Goal: Information Seeking & Learning: Learn about a topic

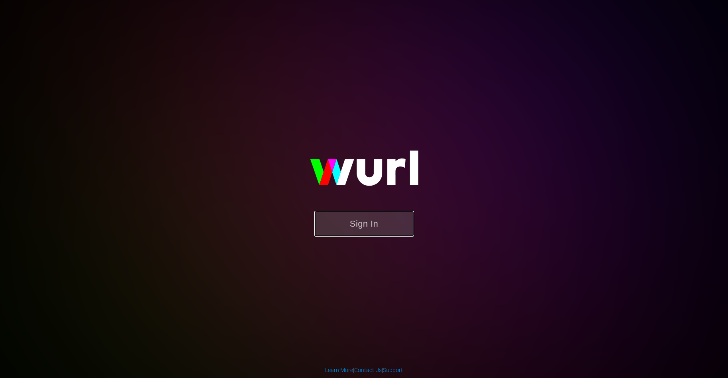
click at [368, 219] on button "Sign In" at bounding box center [364, 224] width 100 height 26
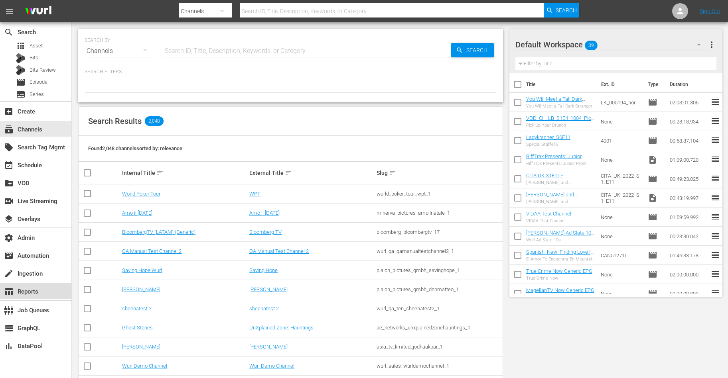
click at [41, 289] on div "table_chart Reports" at bounding box center [22, 290] width 45 height 7
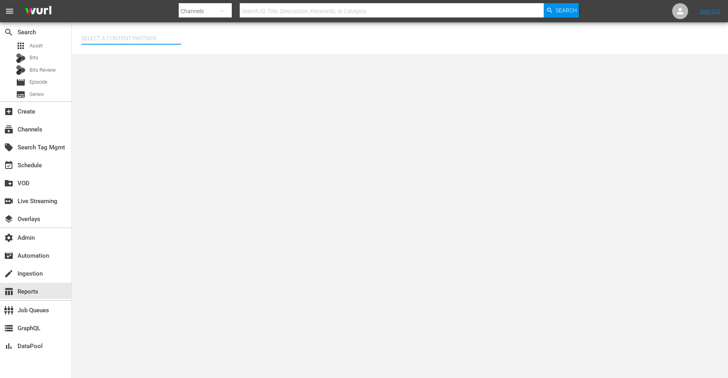
click at [117, 35] on input "text" at bounding box center [131, 38] width 100 height 19
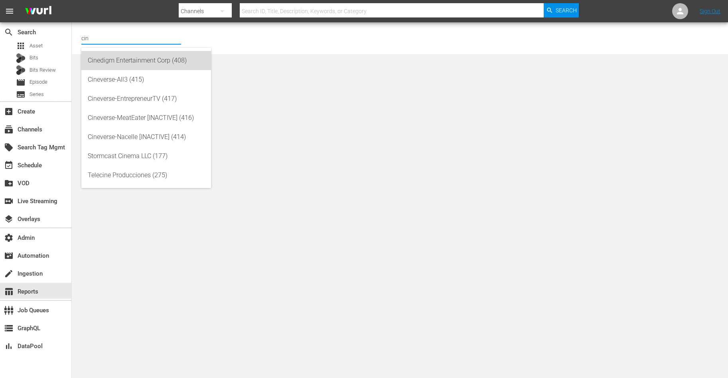
click at [137, 64] on div "Cinedigm Entertainment Corp (408)" at bounding box center [146, 60] width 117 height 19
type input "Cinedigm Entertainment Corp (408)"
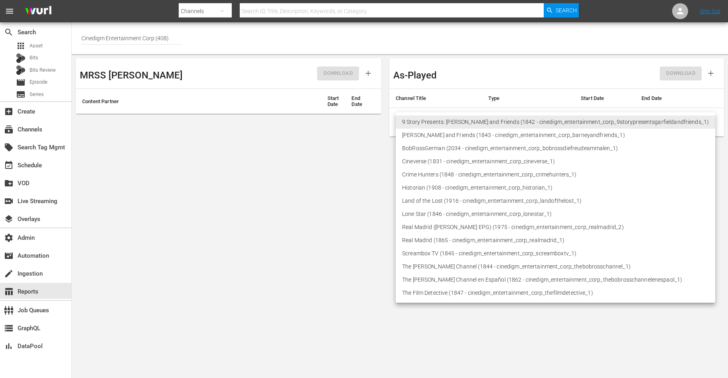
click at [422, 125] on body "menu Search By Channels Search ID, Title, Description, Keywords, or Category Se…" at bounding box center [364, 189] width 728 height 378
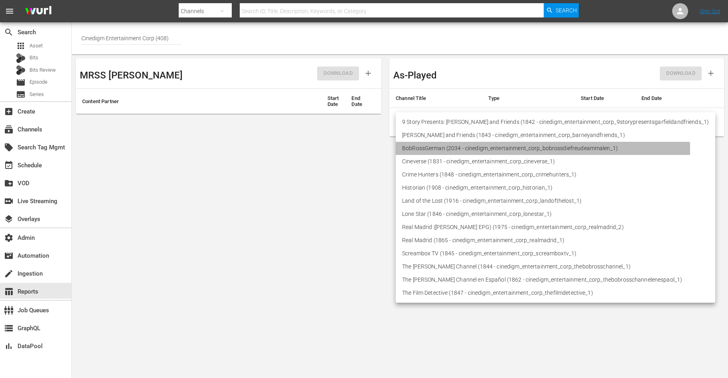
click at [432, 152] on li "BobRossGerman (2034 - cinedigm_entertainment_corp_bobrossdiefreudeammalen_1)" at bounding box center [555, 148] width 319 height 13
type input "2034"
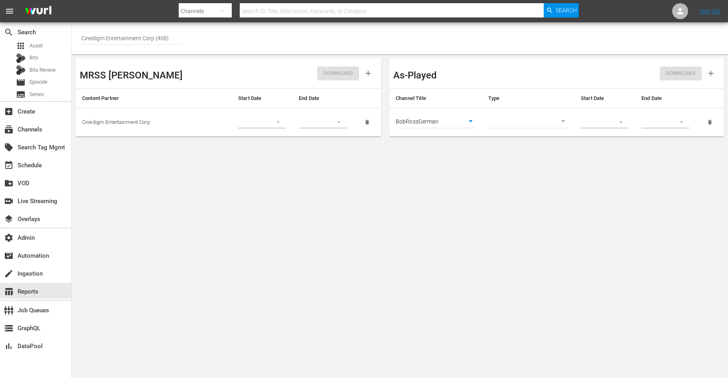
click at [537, 124] on body "menu Search By Channels Search ID, Title, Description, Keywords, or Category Se…" at bounding box center [364, 189] width 728 height 378
click at [537, 133] on li "Episode" at bounding box center [528, 135] width 80 height 13
type input "episode"
click at [582, 121] on icon "button" at bounding box center [621, 122] width 6 height 6
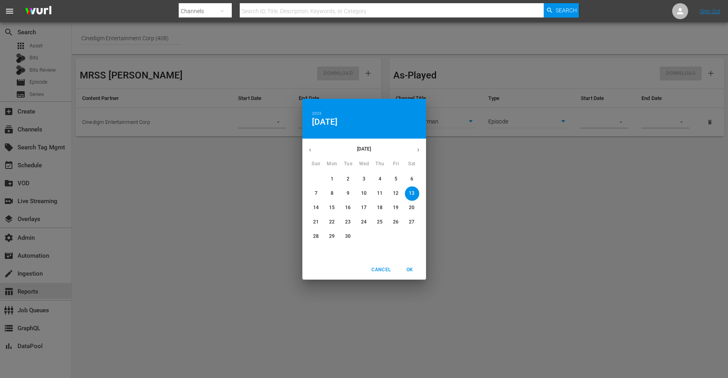
click at [314, 208] on p "14" at bounding box center [316, 208] width 6 height 7
click at [413, 270] on span "OK" at bounding box center [409, 270] width 19 height 8
type input "09/14/2025"
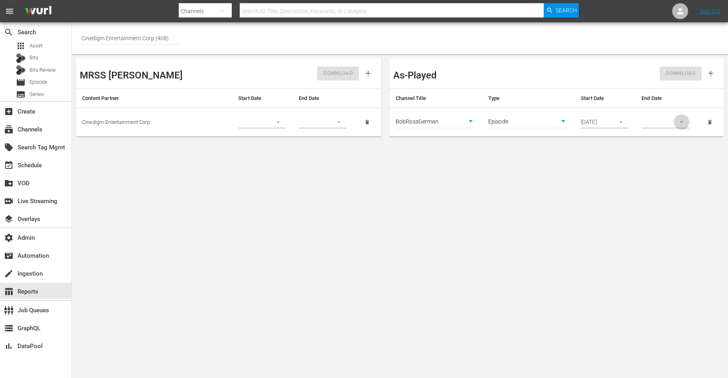
click at [582, 123] on icon "button" at bounding box center [681, 122] width 6 height 6
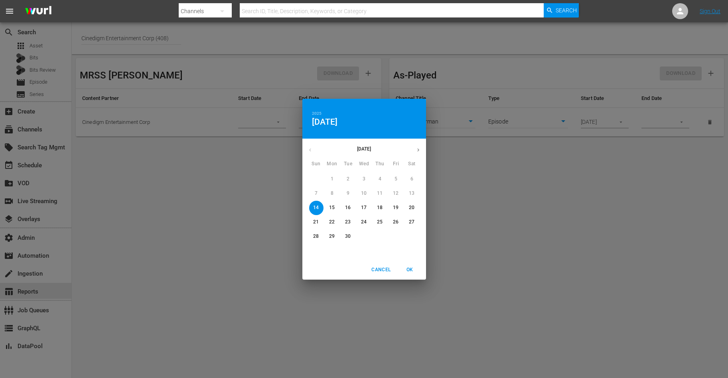
click at [396, 209] on p "19" at bounding box center [396, 208] width 6 height 7
click at [412, 271] on span "OK" at bounding box center [409, 270] width 19 height 8
type input "09/19/2025"
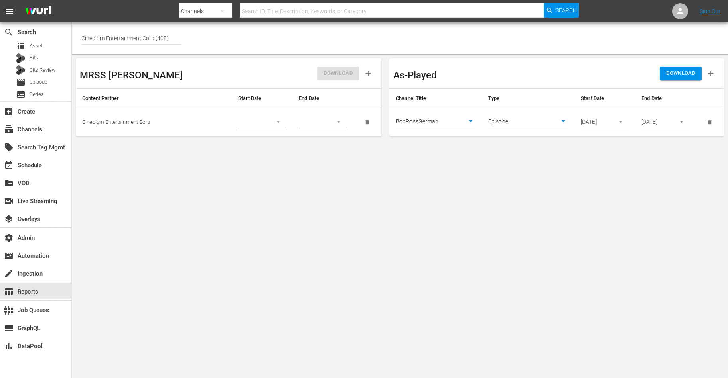
click at [582, 74] on span "DOWNLOAD" at bounding box center [680, 73] width 29 height 9
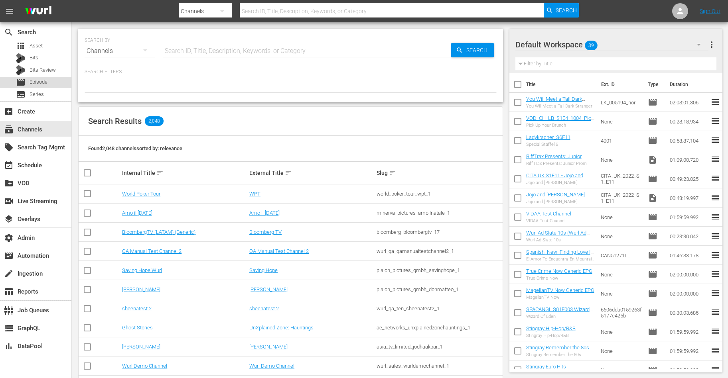
click at [45, 80] on span "Episode" at bounding box center [39, 82] width 18 height 8
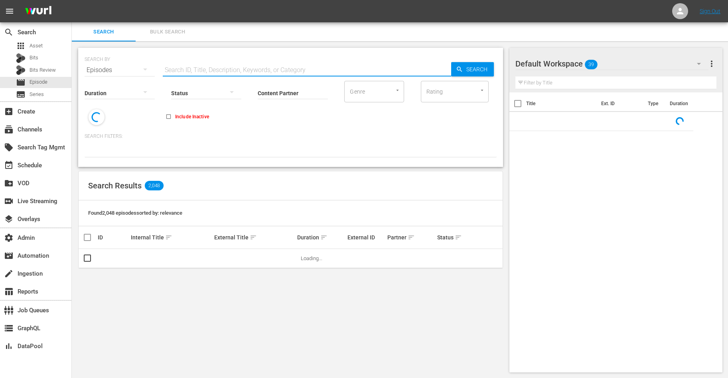
click at [190, 71] on input "text" at bounding box center [307, 70] width 288 height 19
paste input "87049271"
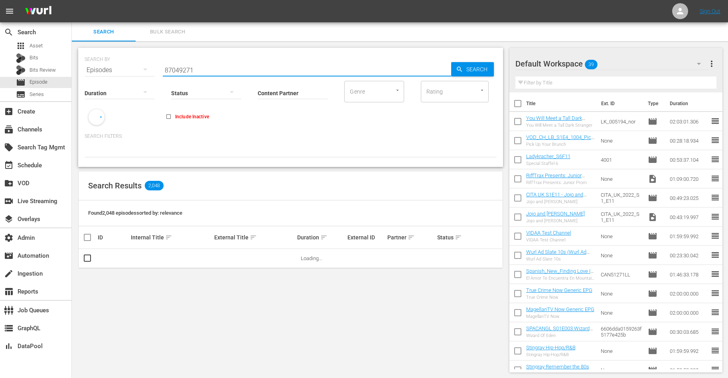
type input "87049271"
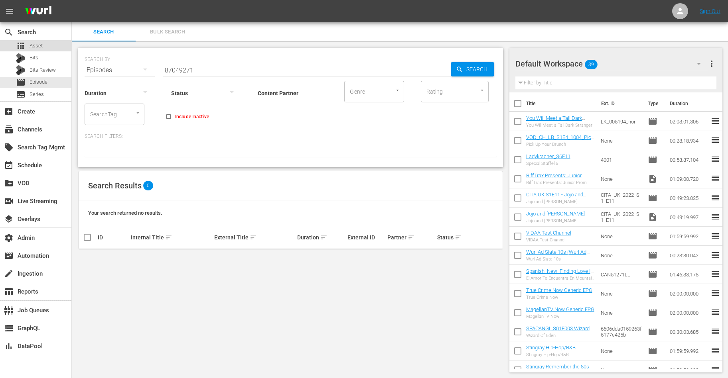
click at [41, 44] on span "Asset" at bounding box center [36, 46] width 13 height 8
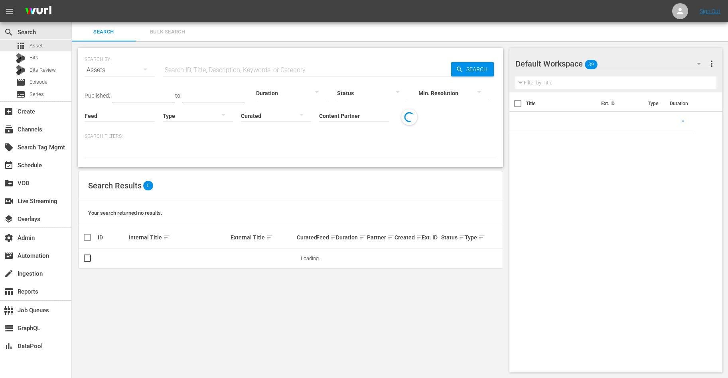
click at [200, 71] on input "text" at bounding box center [307, 70] width 288 height 19
paste input "87049271"
type input "87049271"
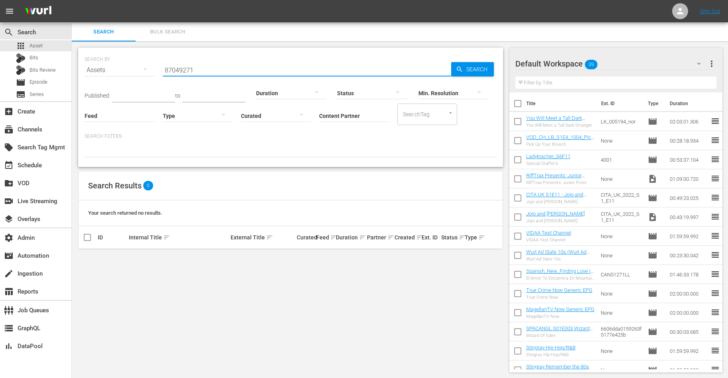
click at [467, 71] on span "Search" at bounding box center [478, 69] width 31 height 14
click at [43, 79] on span "Episode" at bounding box center [39, 82] width 18 height 8
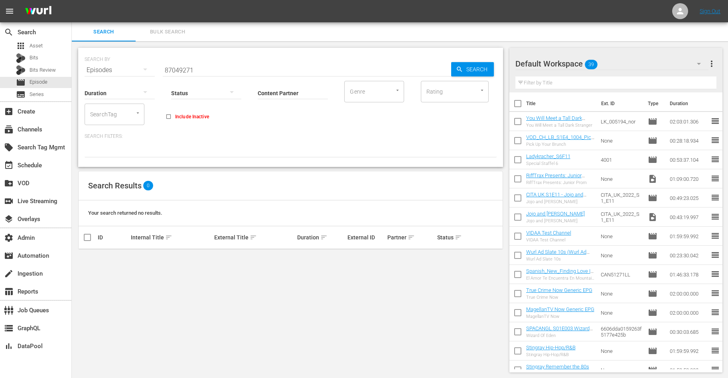
click at [210, 70] on input "87049271" at bounding box center [307, 70] width 288 height 19
click at [210, 69] on input "87049271" at bounding box center [307, 70] width 288 height 19
paste input "87049272"
click at [210, 69] on input "8704927187049272" at bounding box center [307, 70] width 288 height 19
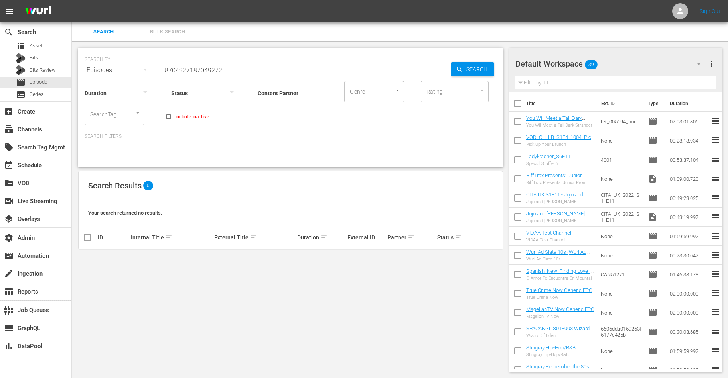
click at [210, 69] on input "8704927187049272" at bounding box center [307, 70] width 288 height 19
paste input "text"
type input "87049272"
click at [38, 132] on div "subscriptions Channels" at bounding box center [22, 128] width 45 height 7
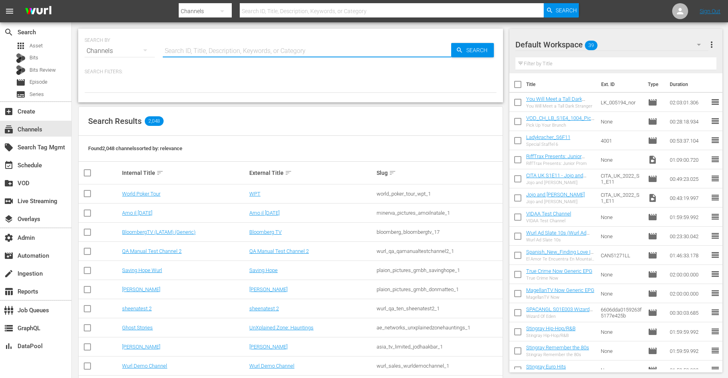
click at [214, 54] on input "text" at bounding box center [307, 50] width 288 height 19
type input "[PERSON_NAME]"
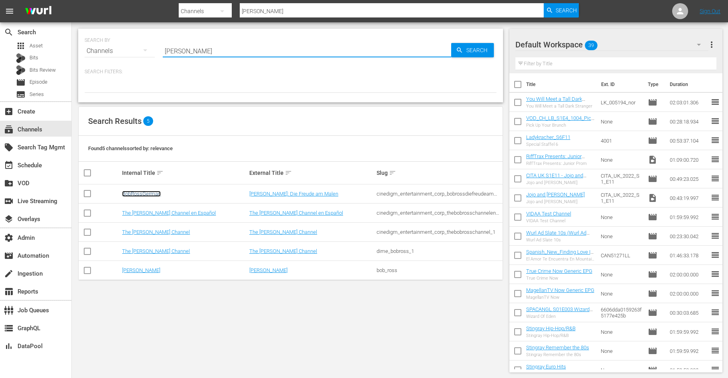
click at [144, 191] on link "BobRossGerman" at bounding box center [141, 194] width 39 height 6
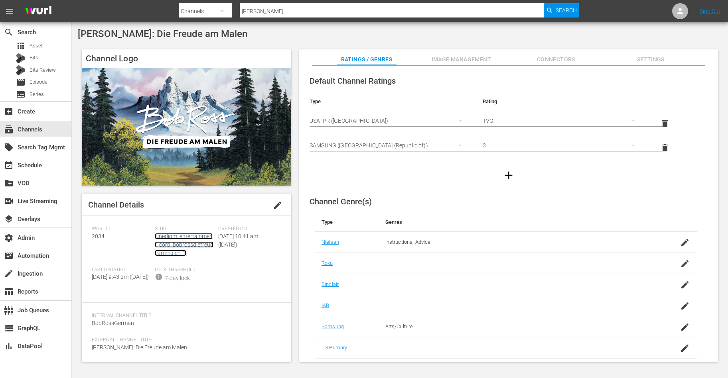
click at [182, 248] on link "cinedigm_entertainment_corp_bobrossdiefreudeammalen_1" at bounding box center [184, 244] width 59 height 23
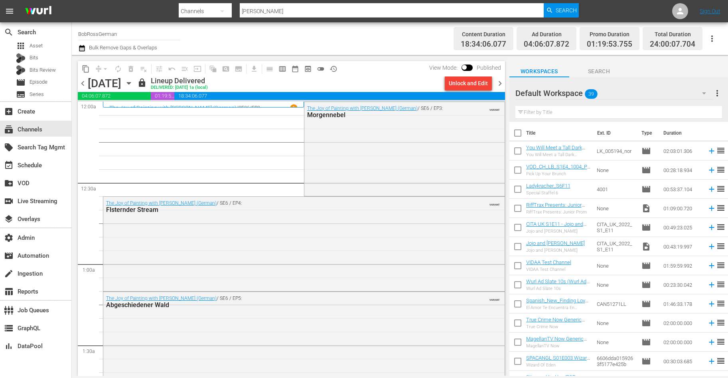
click at [498, 83] on span "chevron_right" at bounding box center [500, 84] width 10 height 10
click at [346, 236] on div "The Joy of Painting with [PERSON_NAME] (German) / SE7 / EP1: Winterhtte VARIANT" at bounding box center [303, 243] width 401 height 93
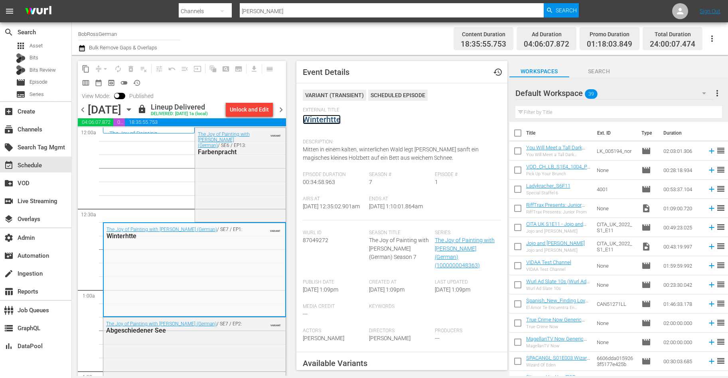
click at [324, 120] on link "Winterhtte" at bounding box center [322, 120] width 38 height 10
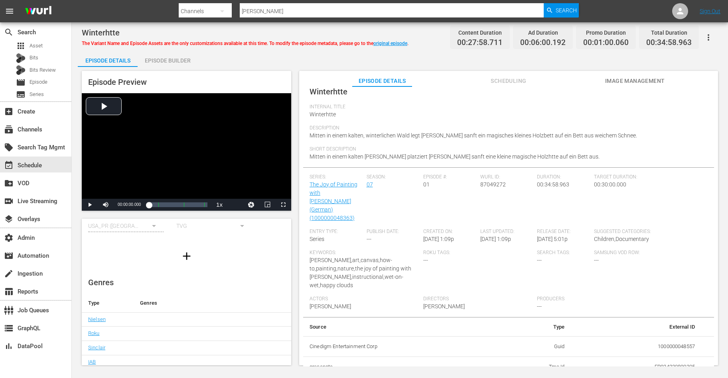
scroll to position [44, 0]
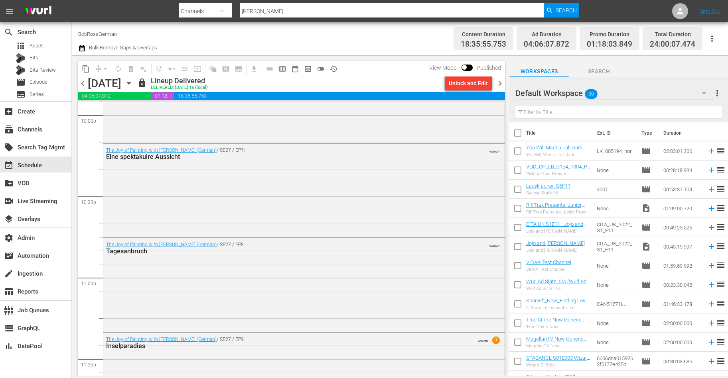
scroll to position [3618, 0]
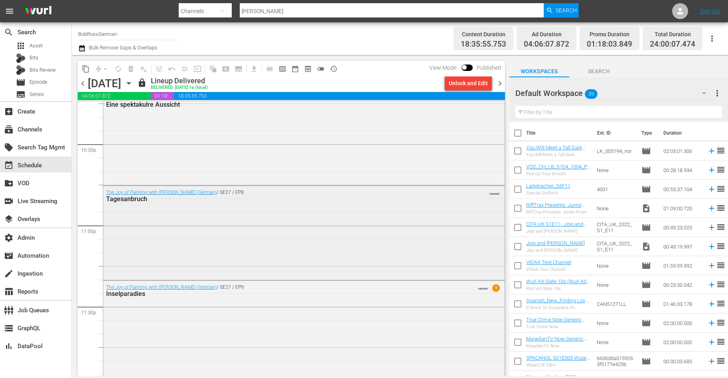
click at [166, 251] on div "The Joy of Painting with [PERSON_NAME] (German) / SE27 / EP8: Tagesanbruch VARI…" at bounding box center [303, 232] width 401 height 93
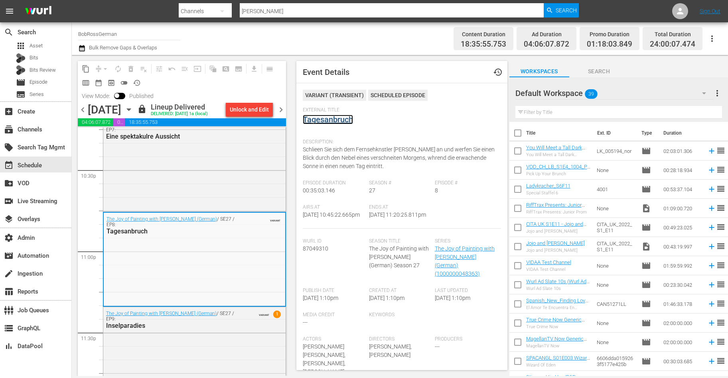
click at [325, 119] on link "Tagesanbruch" at bounding box center [328, 120] width 50 height 10
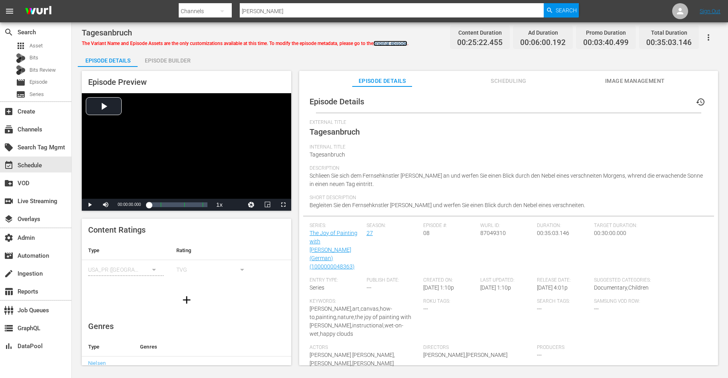
click at [403, 41] on link "original episode" at bounding box center [390, 44] width 34 height 6
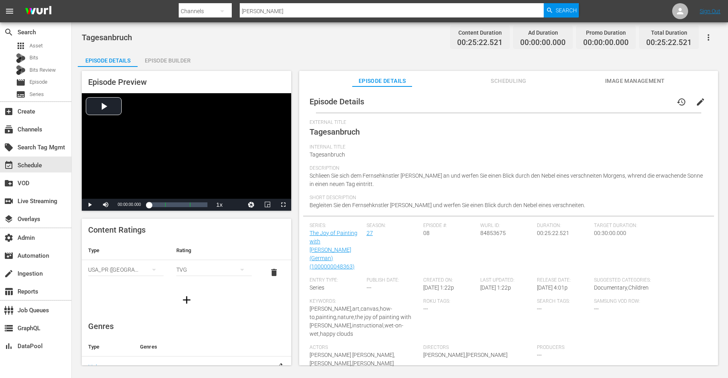
click at [629, 77] on span "Image Management" at bounding box center [635, 81] width 60 height 10
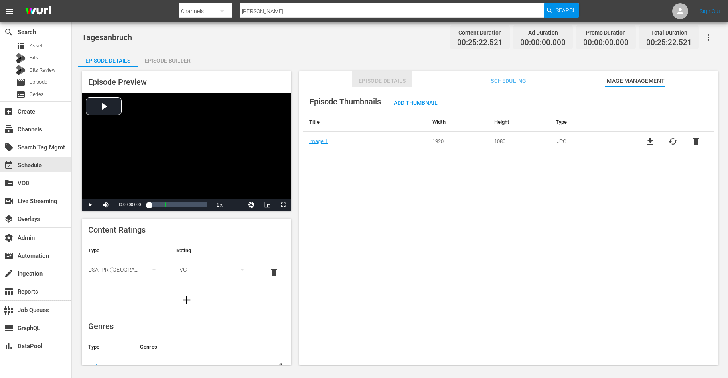
click at [373, 80] on span "Episode Details" at bounding box center [382, 81] width 60 height 10
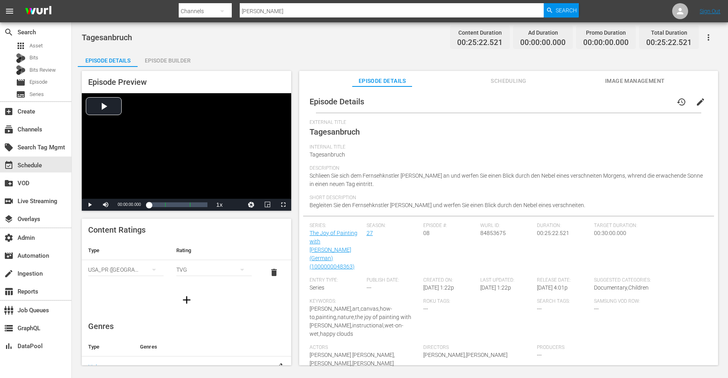
click at [170, 64] on div "Episode Builder" at bounding box center [168, 60] width 60 height 19
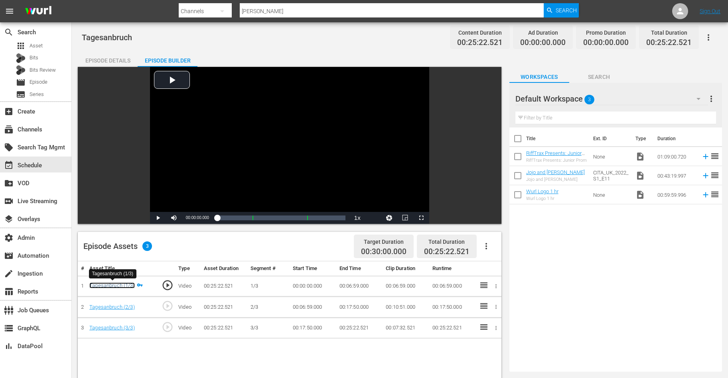
click at [110, 285] on link "Tagesanbruch (1/3)" at bounding box center [111, 286] width 45 height 6
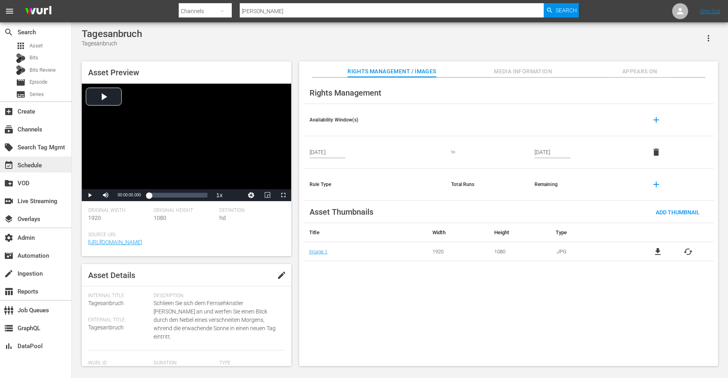
click at [38, 165] on div "event_available Schedule" at bounding box center [22, 164] width 45 height 7
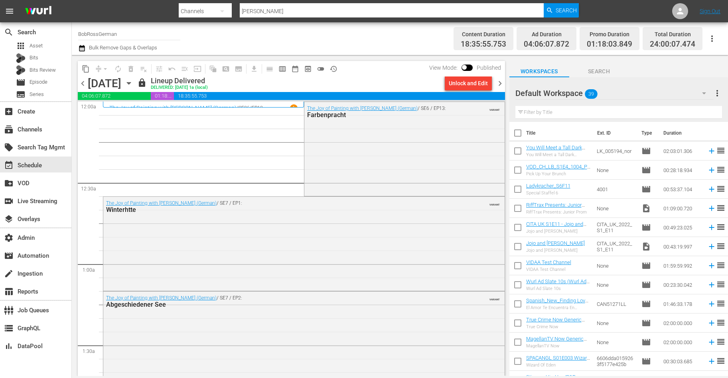
click at [501, 83] on span "chevron_right" at bounding box center [500, 84] width 10 height 10
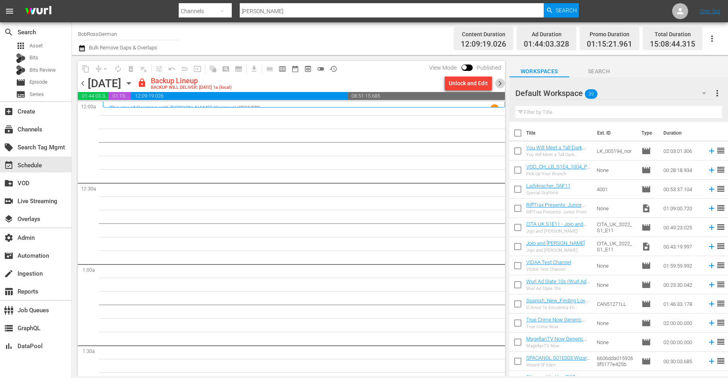
click at [499, 84] on span "chevron_right" at bounding box center [500, 84] width 10 height 10
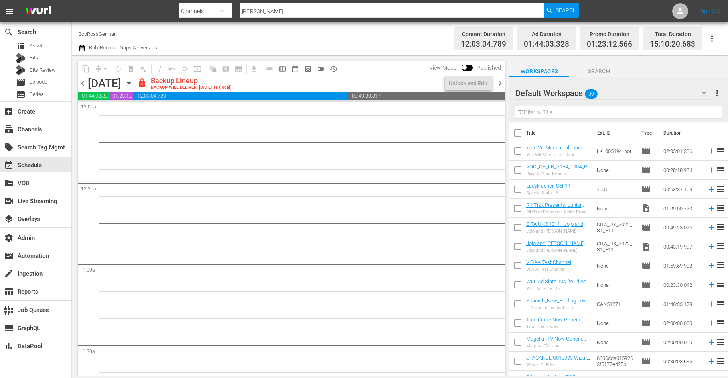
click at [499, 84] on span "chevron_right" at bounding box center [500, 84] width 10 height 10
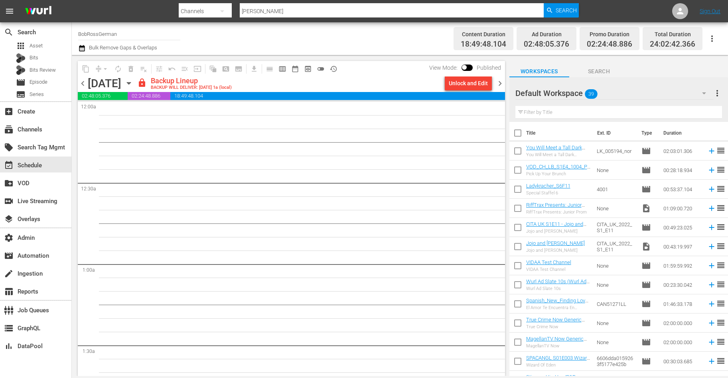
click at [84, 84] on span "chevron_left" at bounding box center [83, 84] width 10 height 10
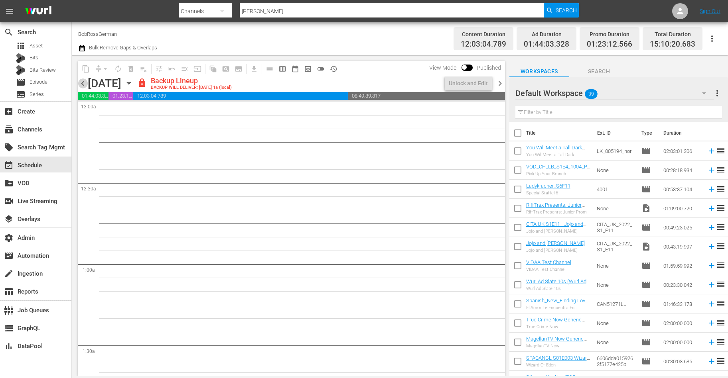
click at [84, 84] on span "chevron_left" at bounding box center [83, 84] width 10 height 10
